Goal: Information Seeking & Learning: Learn about a topic

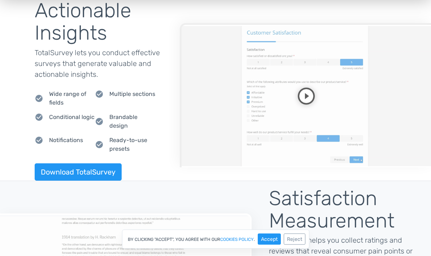
scroll to position [741, 0]
click at [276, 245] on button "Accept" at bounding box center [269, 239] width 23 height 11
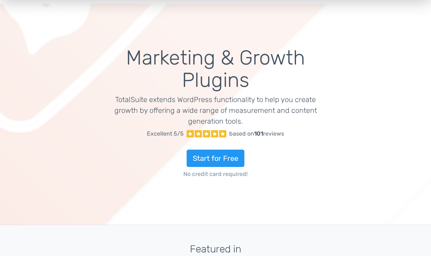
scroll to position [0, 0]
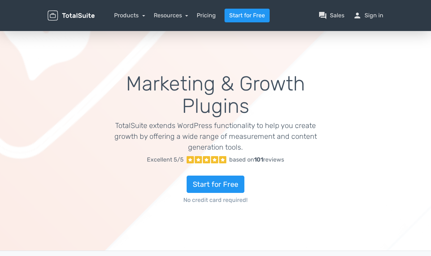
click at [132, 10] on nav "Products TotalPoll WordPress Poll and Contest Plugin TotalContest WordPress Con…" at bounding box center [244, 16] width 289 height 14
click at [139, 16] on link "Products" at bounding box center [129, 15] width 31 height 7
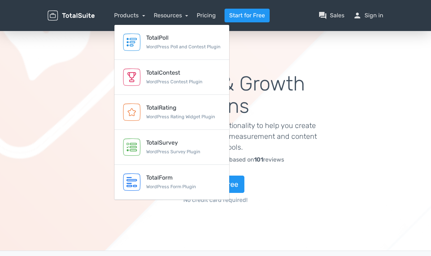
click at [134, 78] on img at bounding box center [131, 77] width 17 height 17
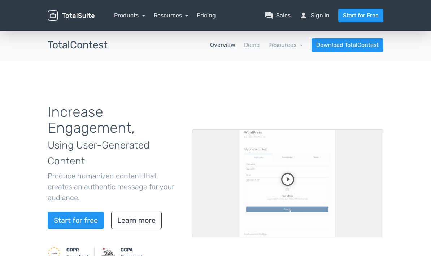
click at [205, 12] on link "Pricing" at bounding box center [206, 15] width 19 height 9
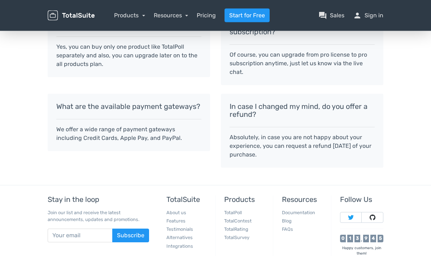
scroll to position [758, 0]
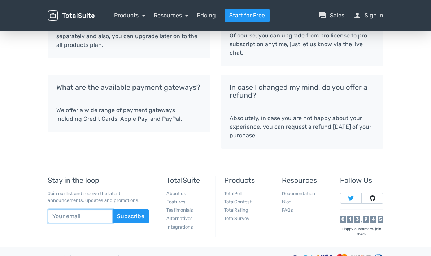
click at [58, 217] on input "text" at bounding box center [80, 217] width 65 height 14
type input "felixr@dealermarket.net"
click at [136, 218] on button "Subscribe" at bounding box center [130, 217] width 37 height 14
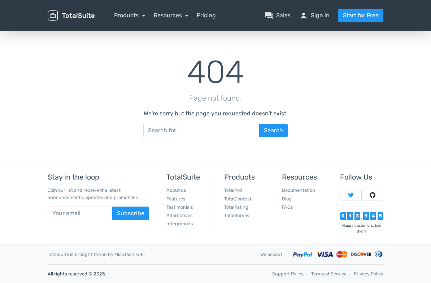
click at [197, 14] on link "Pricing" at bounding box center [206, 15] width 19 height 9
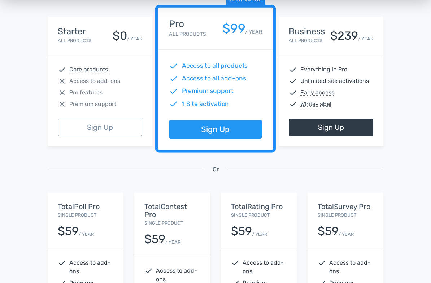
scroll to position [137, 0]
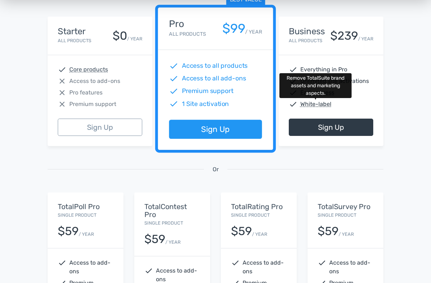
click at [320, 108] on abbr "White-label" at bounding box center [315, 104] width 31 height 9
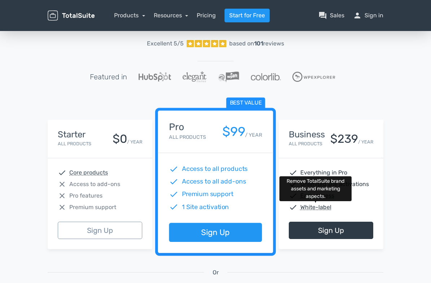
scroll to position [33, 0]
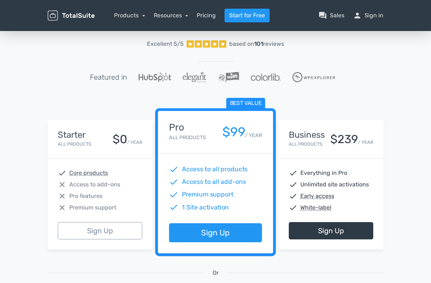
click at [139, 14] on link "Products" at bounding box center [129, 15] width 31 height 7
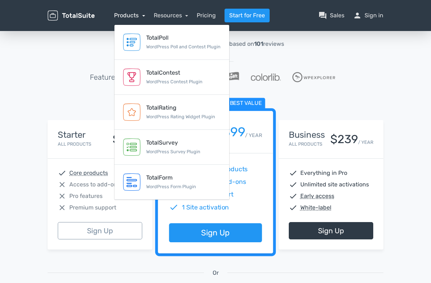
click at [138, 74] on img at bounding box center [131, 77] width 17 height 17
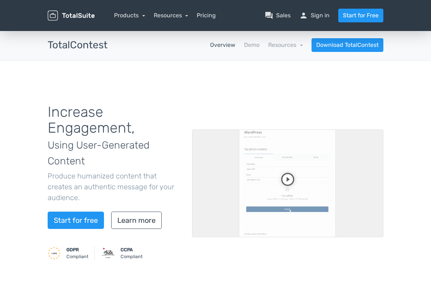
click at [250, 42] on link "Demo" at bounding box center [252, 45] width 16 height 9
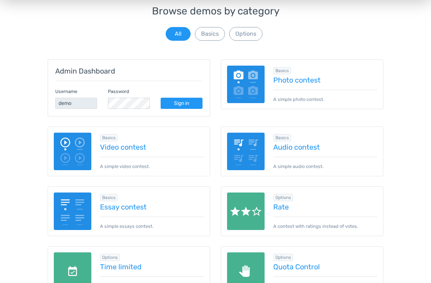
scroll to position [80, 0]
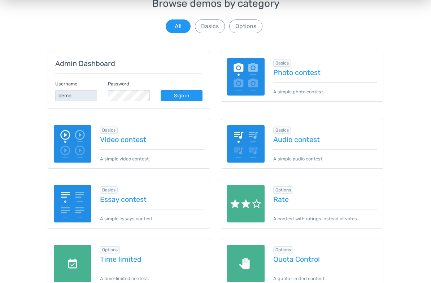
click at [109, 140] on link "Video contest" at bounding box center [152, 140] width 104 height 8
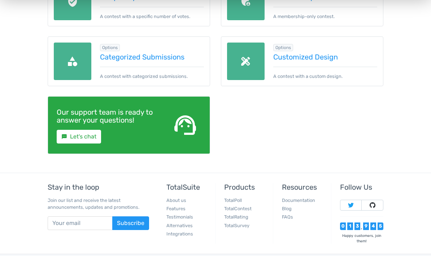
scroll to position [403, 0]
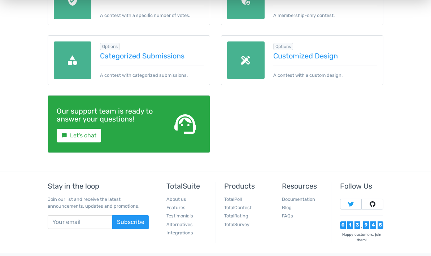
click at [113, 57] on link "Categorized Submissions" at bounding box center [152, 56] width 104 height 8
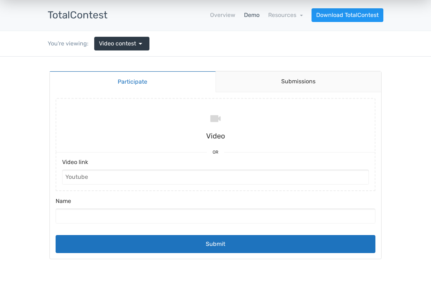
scroll to position [24, 0]
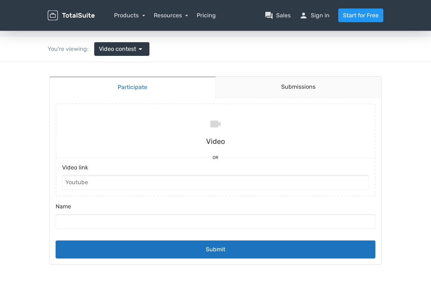
click at [270, 84] on link "Submissions" at bounding box center [299, 87] width 166 height 21
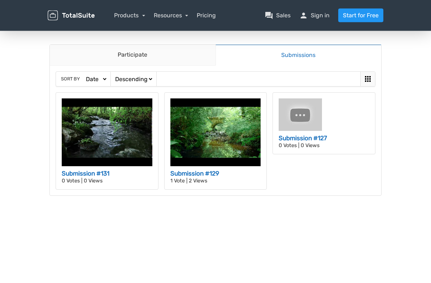
scroll to position [57, 0]
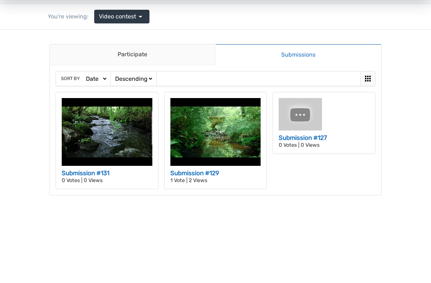
click at [94, 129] on img at bounding box center [107, 132] width 91 height 68
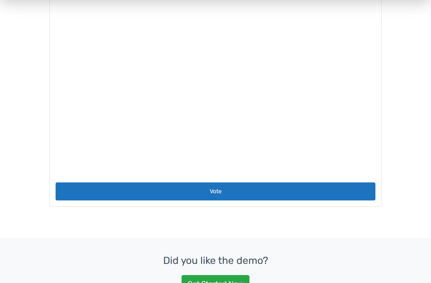
scroll to position [148, 0]
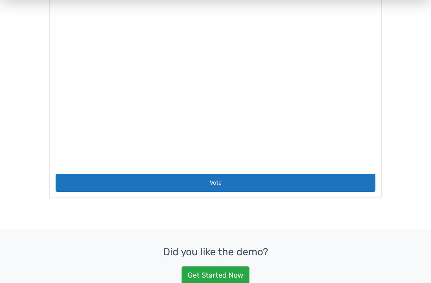
click at [126, 188] on button "Vote" at bounding box center [216, 183] width 320 height 18
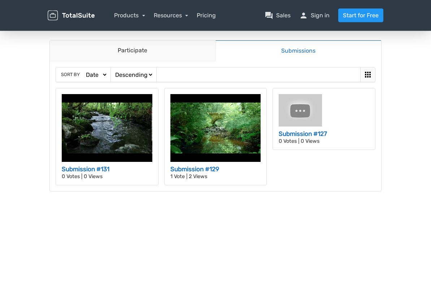
scroll to position [43, 0]
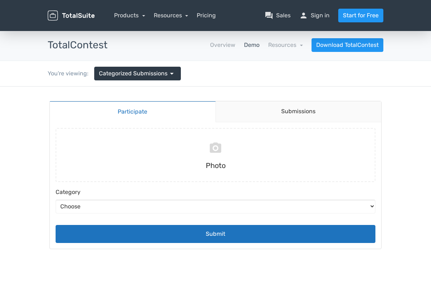
click at [278, 110] on link "Submissions" at bounding box center [299, 111] width 166 height 21
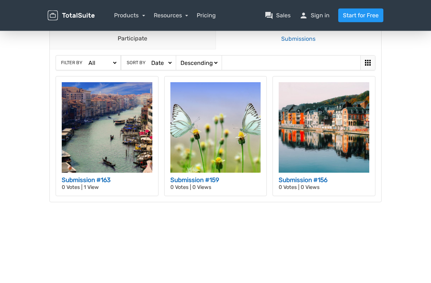
scroll to position [76, 0]
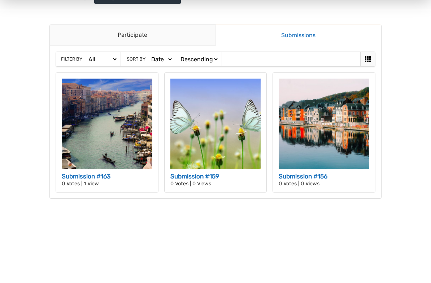
click at [113, 127] on img at bounding box center [107, 124] width 91 height 91
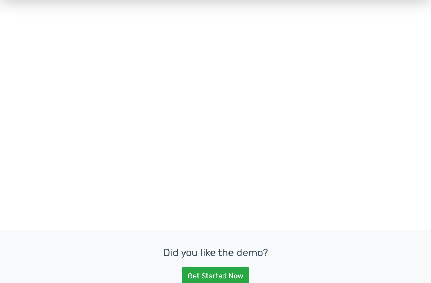
scroll to position [192, 0]
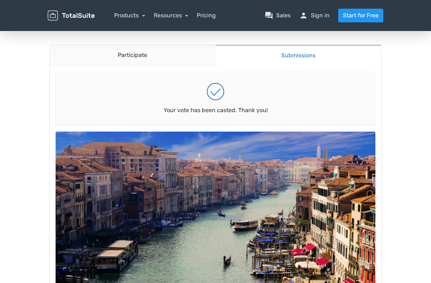
scroll to position [33, 0]
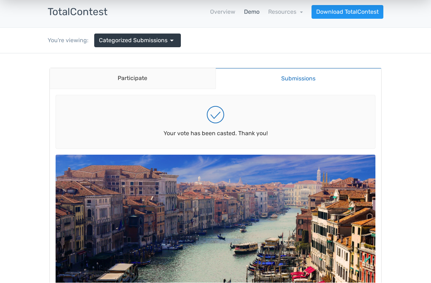
click at [113, 38] on span "Categorized Submissions" at bounding box center [133, 40] width 69 height 9
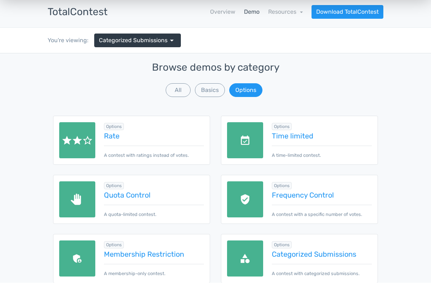
click at [129, 39] on span "Categorized Submissions" at bounding box center [133, 40] width 69 height 9
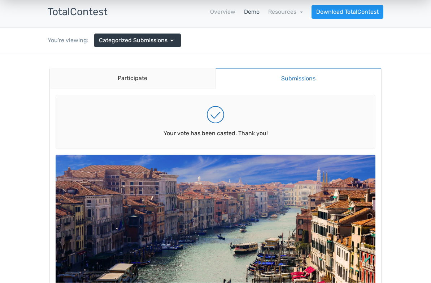
click at [123, 36] on link "Categorized Submissions arrow_drop_down" at bounding box center [137, 41] width 87 height 14
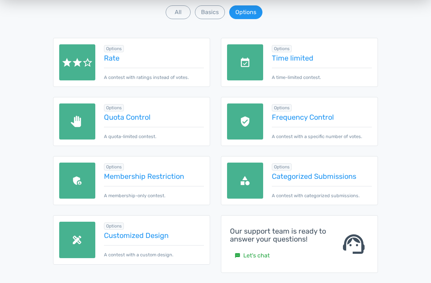
scroll to position [112, 0]
click at [90, 119] on img at bounding box center [77, 121] width 36 height 36
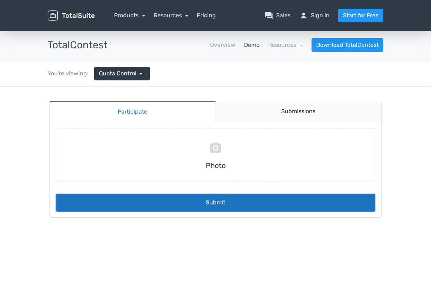
click at [266, 114] on link "Submissions" at bounding box center [299, 111] width 166 height 21
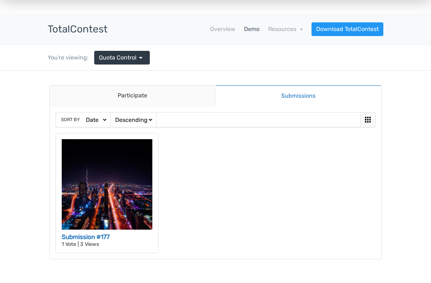
scroll to position [16, 0]
click at [370, 122] on icon at bounding box center [368, 120] width 6 height 6
click at [366, 123] on icon at bounding box center [368, 120] width 6 height 6
click at [370, 120] on icon at bounding box center [368, 120] width 6 height 6
click at [372, 122] on icon at bounding box center [368, 120] width 9 height 9
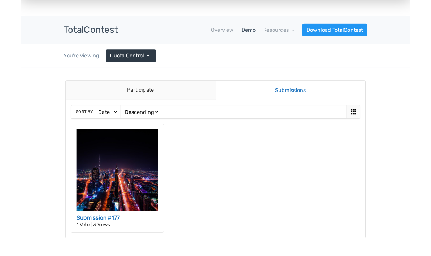
scroll to position [0, 0]
